Goal: Find specific page/section: Find specific page/section

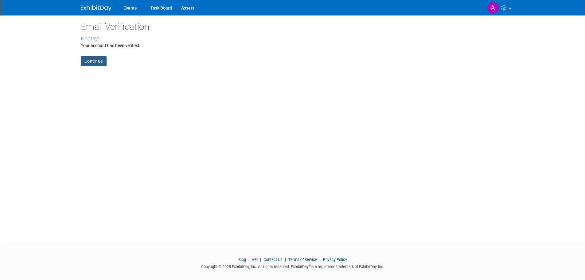
click at [94, 57] on link "Continue" at bounding box center [94, 61] width 26 height 10
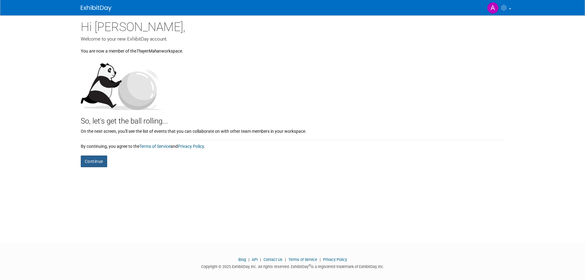
click at [86, 157] on button "Continue" at bounding box center [94, 161] width 26 height 12
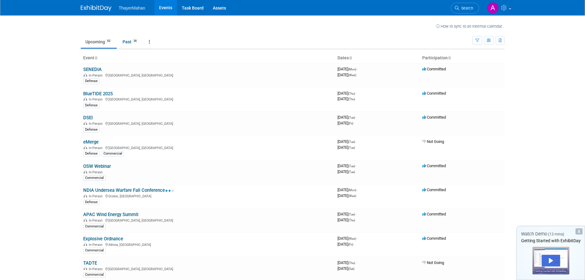
click at [136, 8] on span "ThayerMahan" at bounding box center [132, 8] width 26 height 5
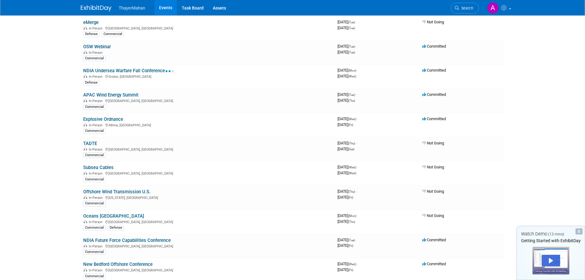
scroll to position [123, 0]
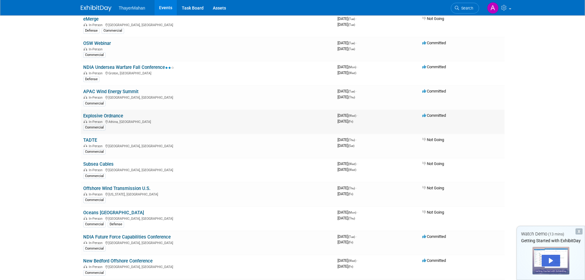
click at [97, 115] on link "Explosive Ordnance" at bounding box center [103, 116] width 40 height 6
